Goal: Find specific page/section: Find specific page/section

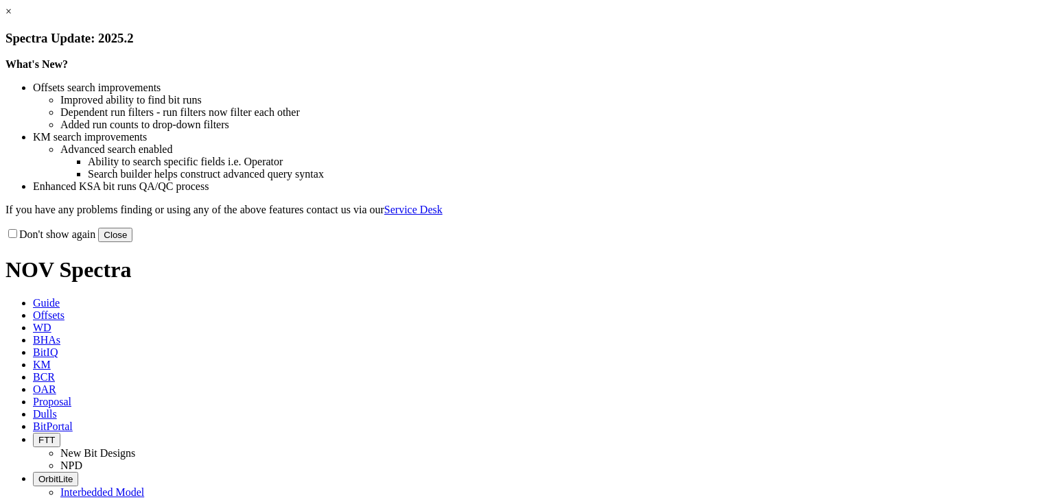
click at [12, 17] on link "×" at bounding box center [8, 11] width 6 height 12
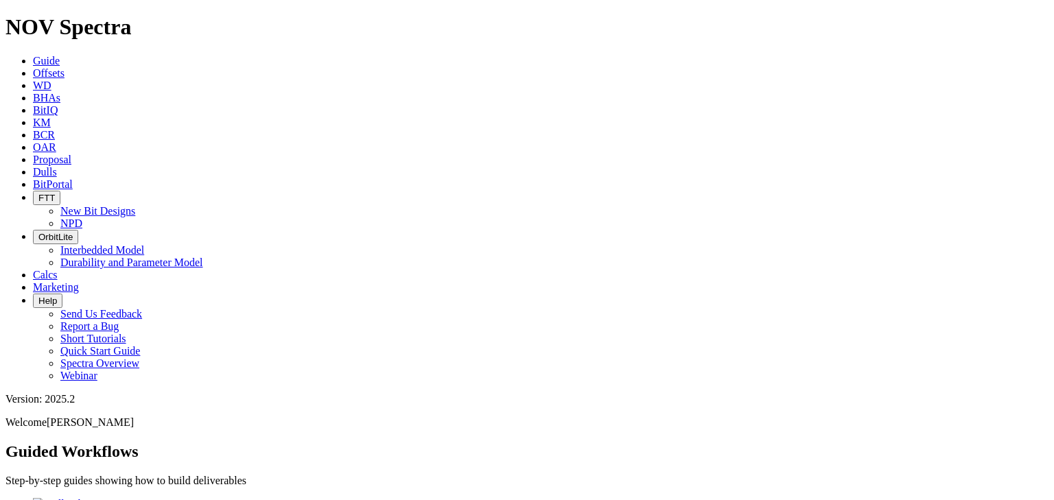
click at [65, 67] on link "Offsets" at bounding box center [49, 73] width 32 height 12
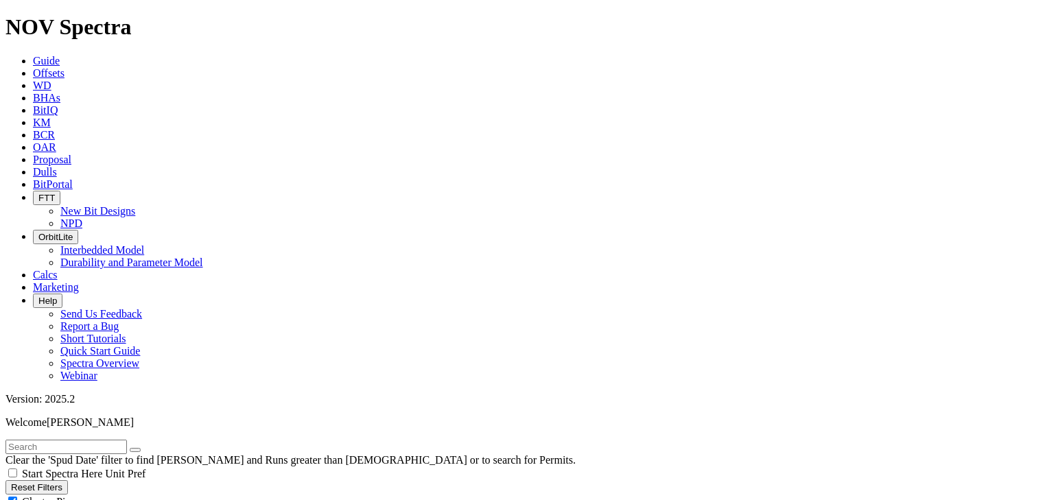
click at [88, 440] on input "text" at bounding box center [65, 447] width 121 height 14
type input "[PERSON_NAME]"
radio input "true"
radio input "false"
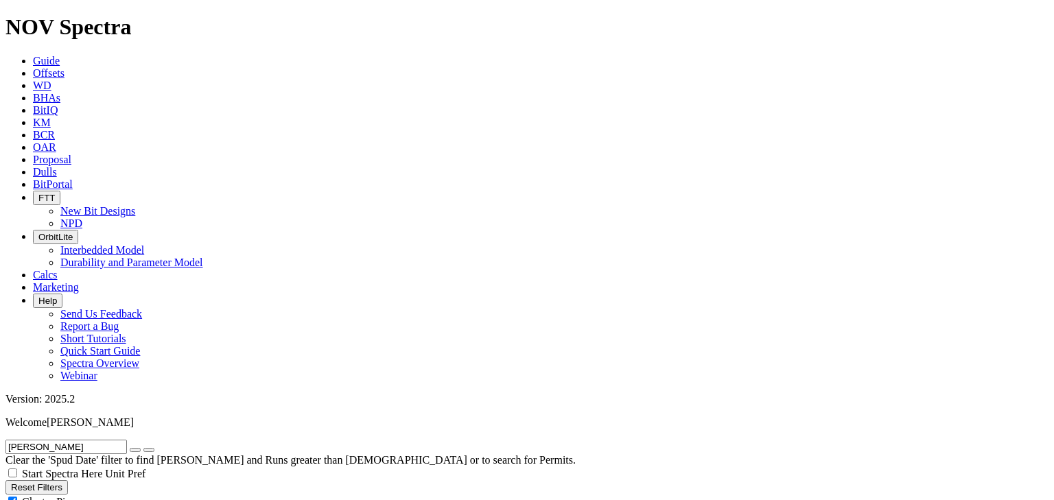
radio input "false"
radio input "true"
click at [89, 440] on input "[PERSON_NAME]" at bounding box center [65, 447] width 121 height 14
paste input "[PERSON_NAME]"
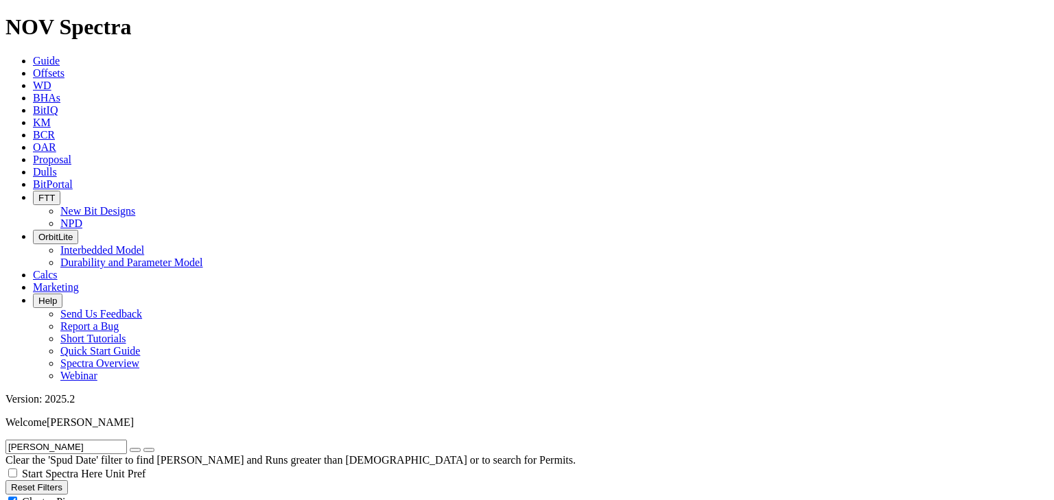
scroll to position [400, 0]
type input "[PERSON_NAME]"
